Goal: Obtain resource: Download file/media

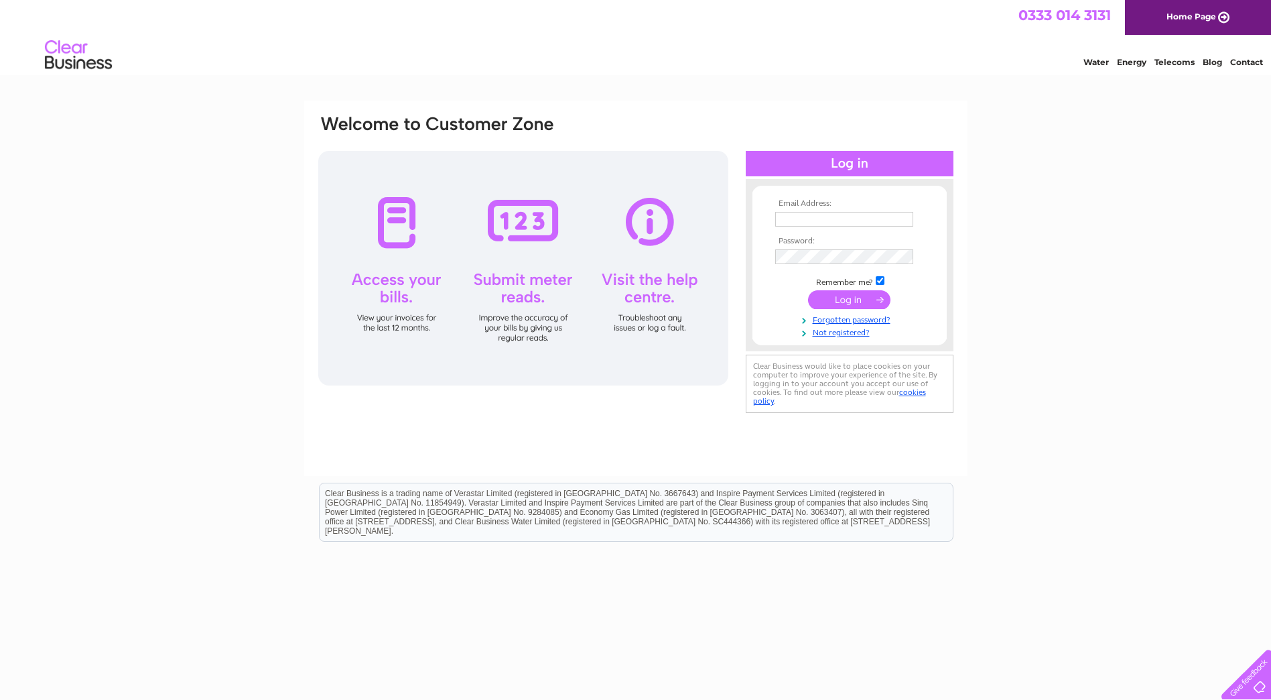
type input "lynne@harpercontracts.com"
click at [859, 296] on input "submit" at bounding box center [849, 299] width 82 height 19
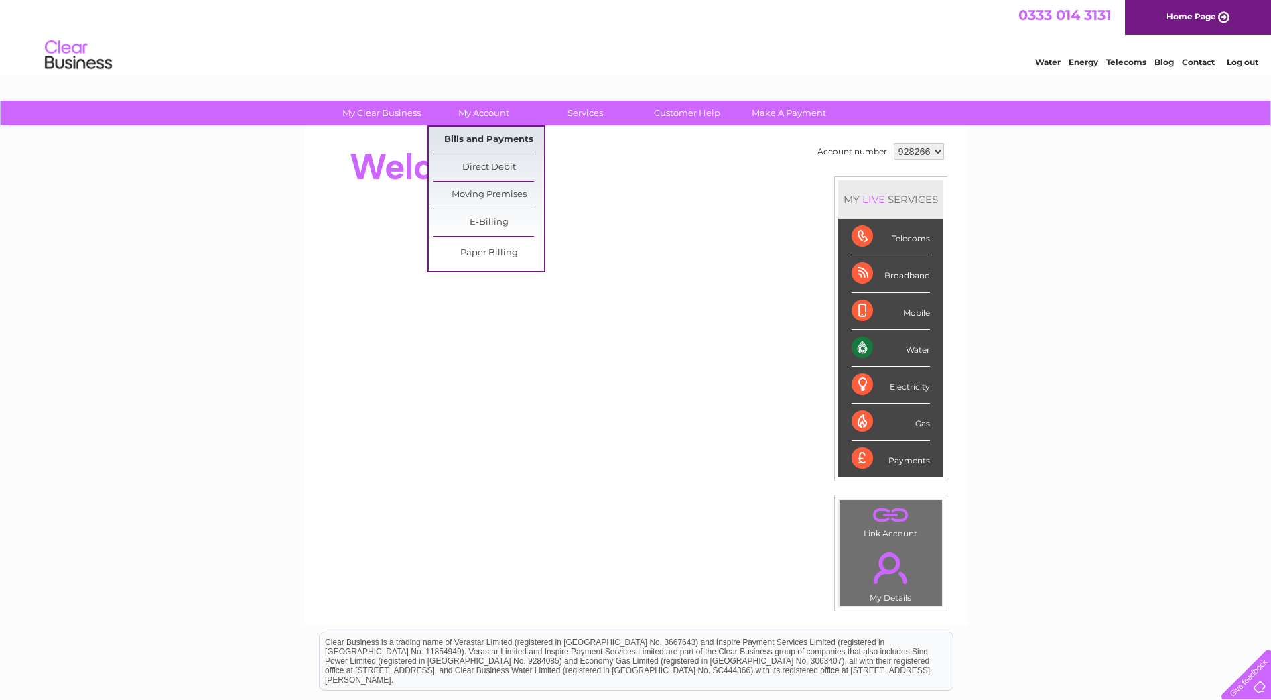
click at [476, 138] on link "Bills and Payments" at bounding box center [489, 140] width 111 height 27
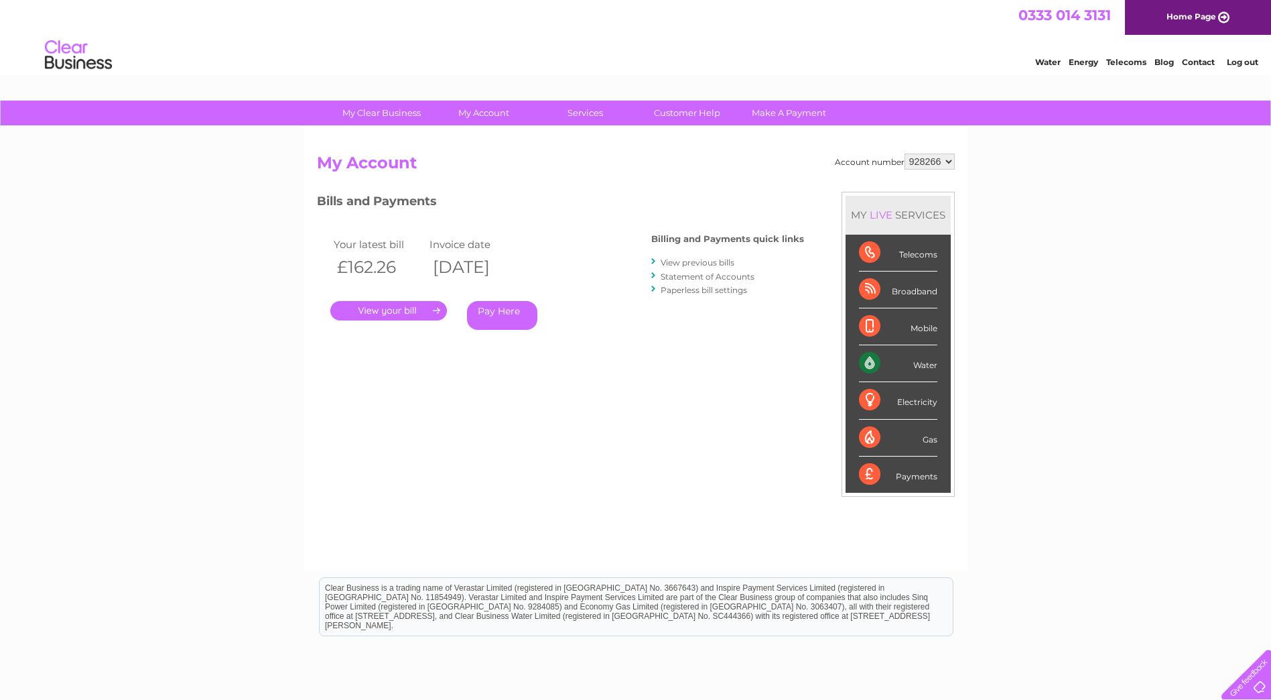
click at [380, 306] on link "." at bounding box center [388, 310] width 117 height 19
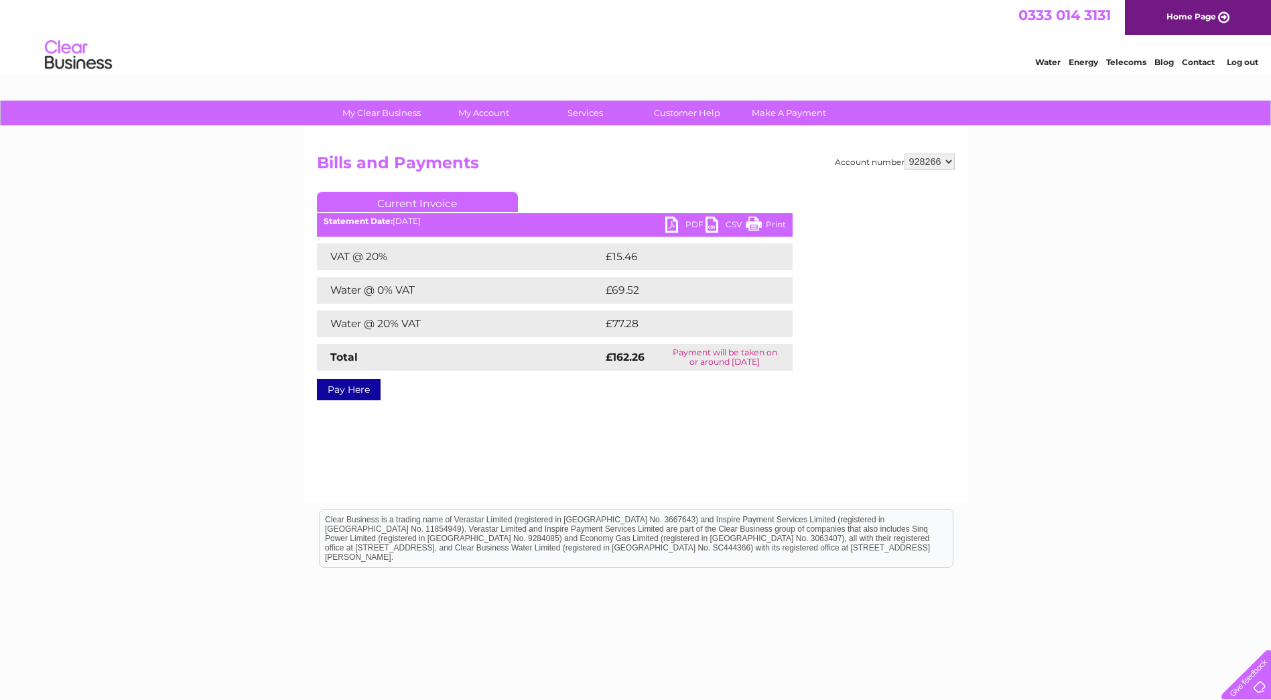
click at [671, 223] on link "PDF" at bounding box center [685, 225] width 40 height 19
click at [942, 159] on select "928266 928269" at bounding box center [930, 161] width 50 height 16
select select "928269"
click at [905, 153] on select "928266 928269" at bounding box center [930, 161] width 50 height 16
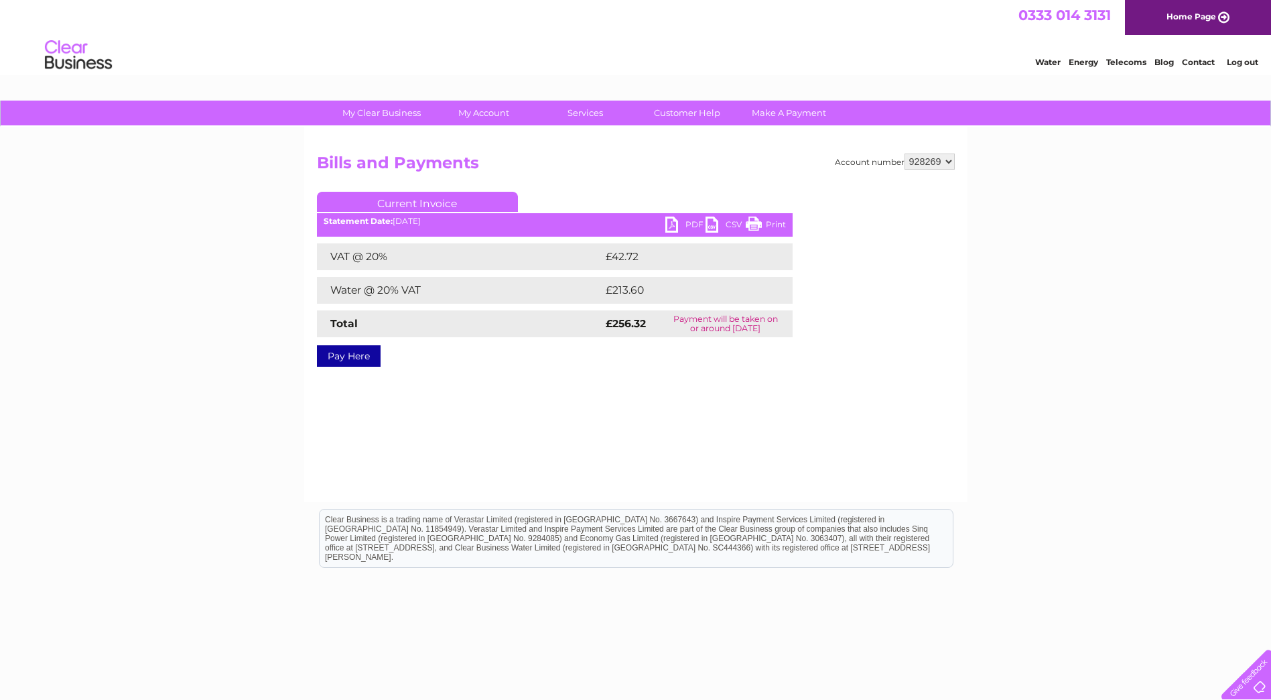
click at [677, 224] on link "PDF" at bounding box center [685, 225] width 40 height 19
click at [1242, 62] on link "Log out" at bounding box center [1242, 62] width 31 height 10
